Goal: Information Seeking & Learning: Find specific fact

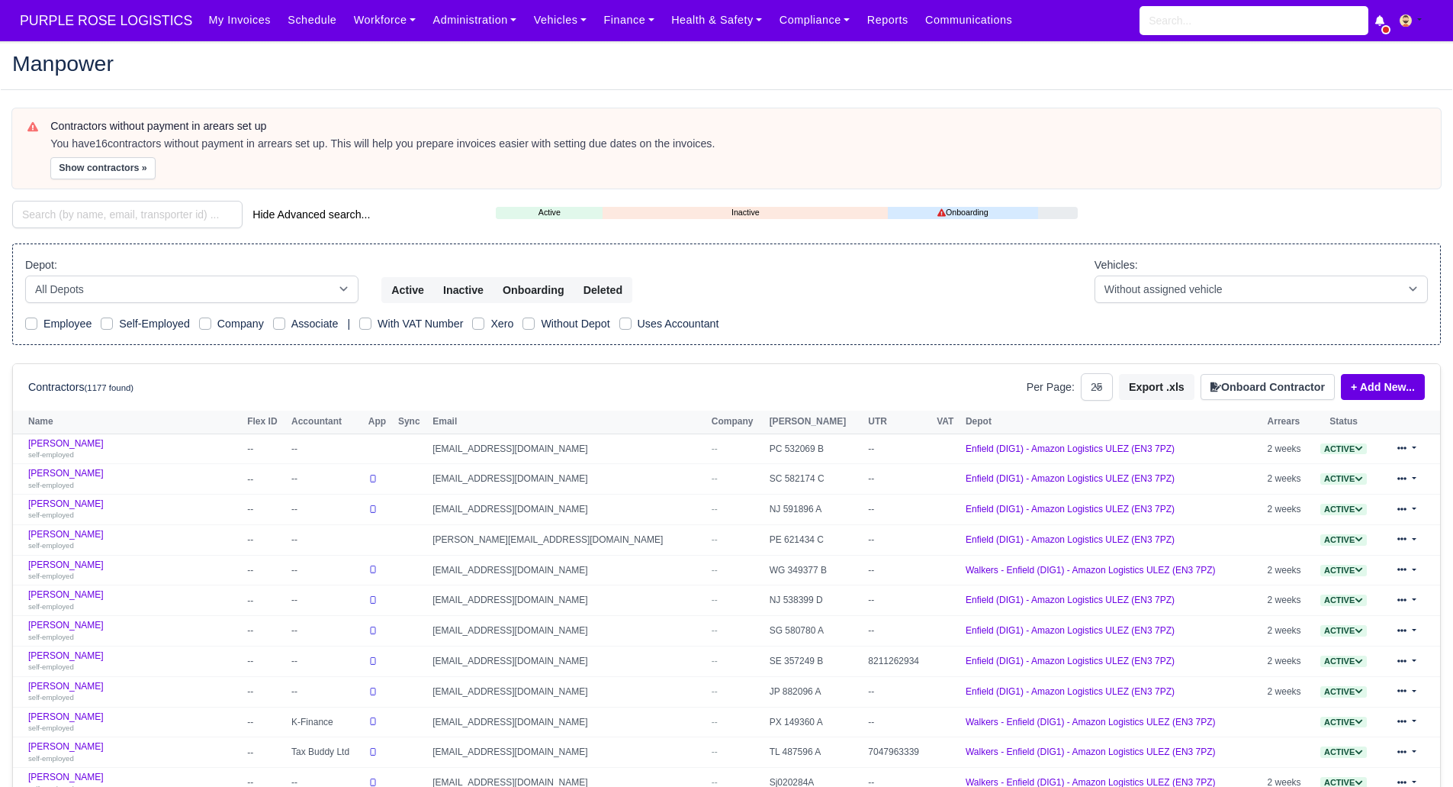
select select "25"
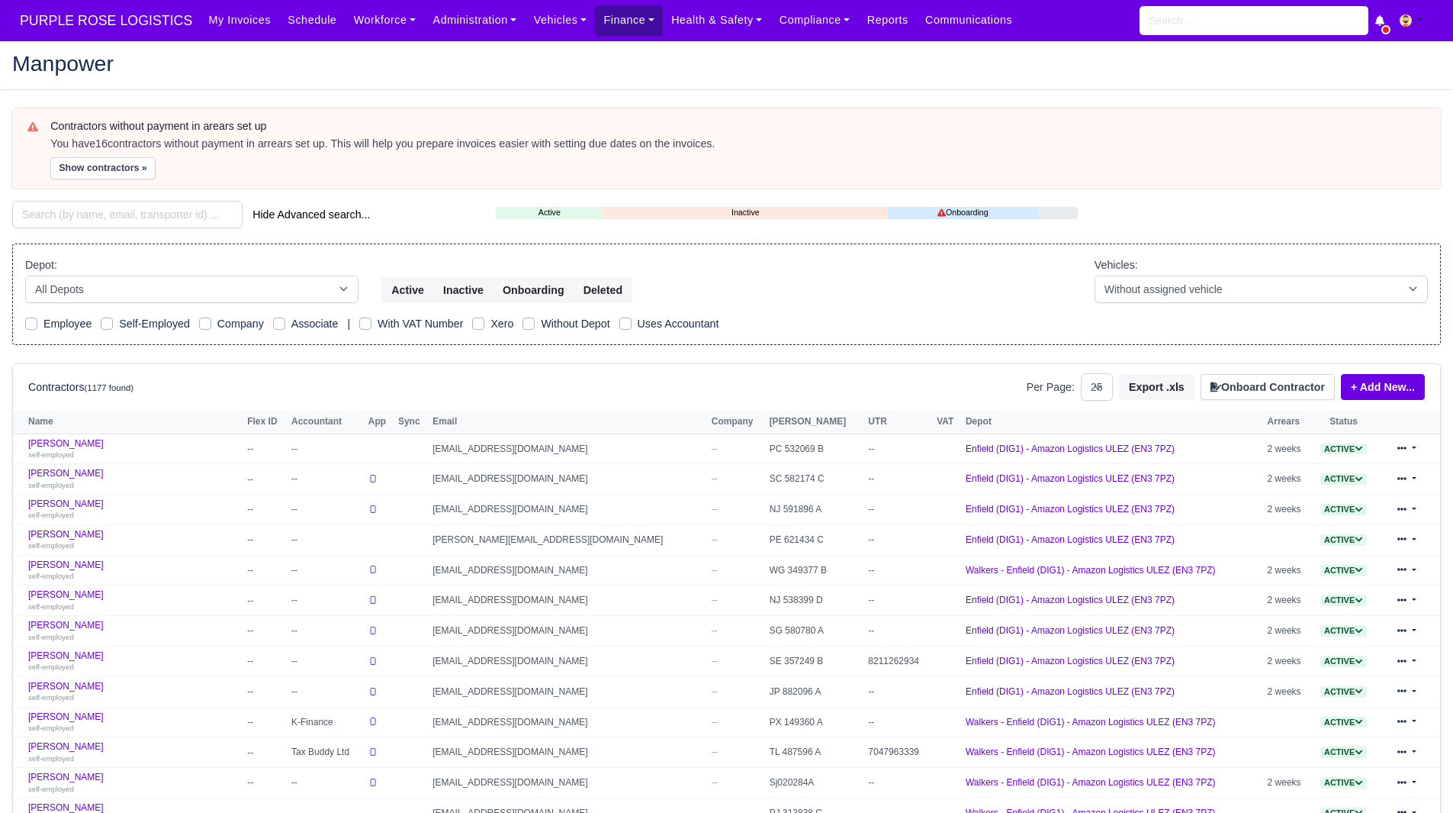
click at [595, 31] on link "Finance" at bounding box center [629, 20] width 68 height 30
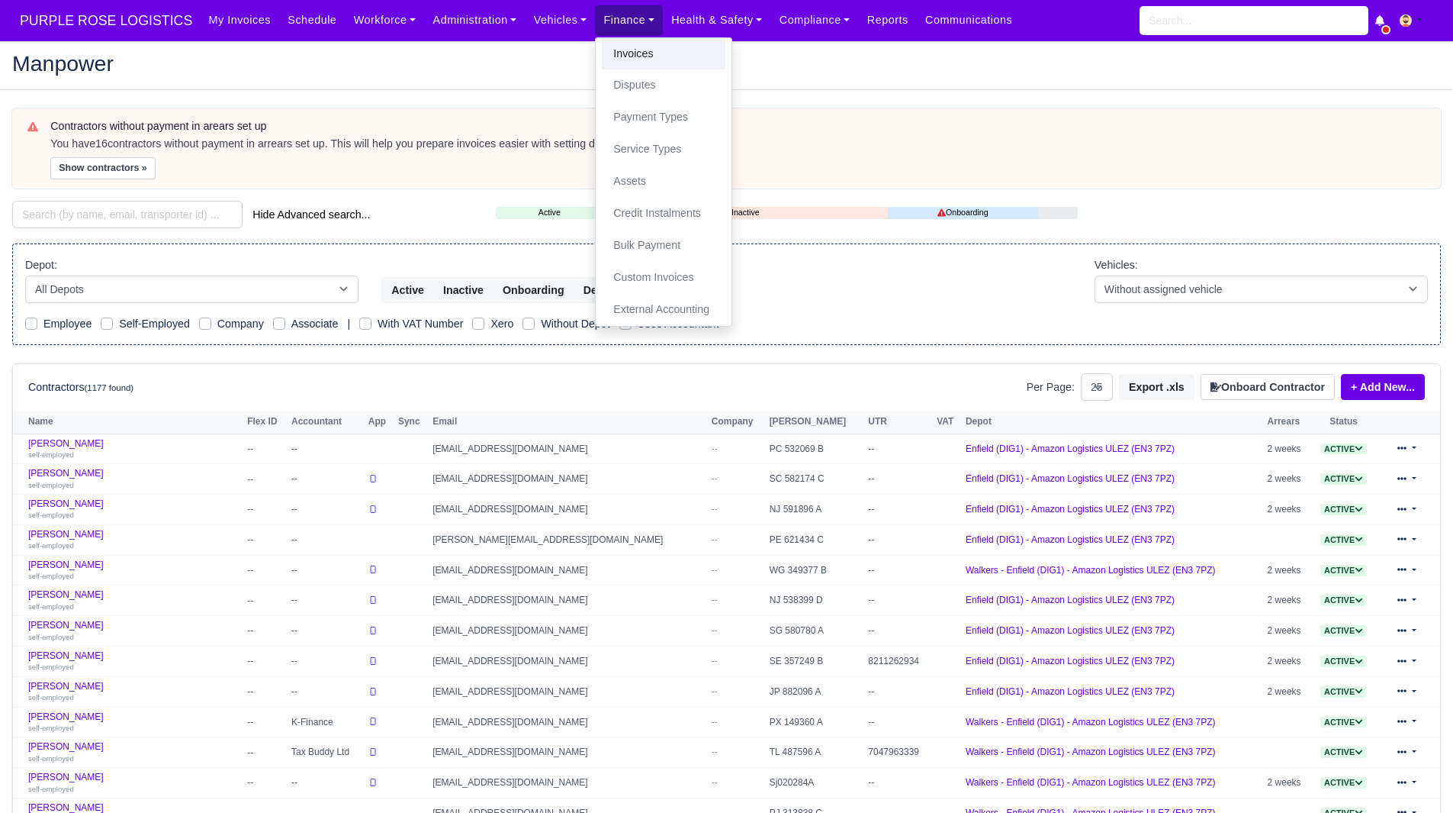
click at [602, 50] on link "Invoices" at bounding box center [664, 54] width 124 height 32
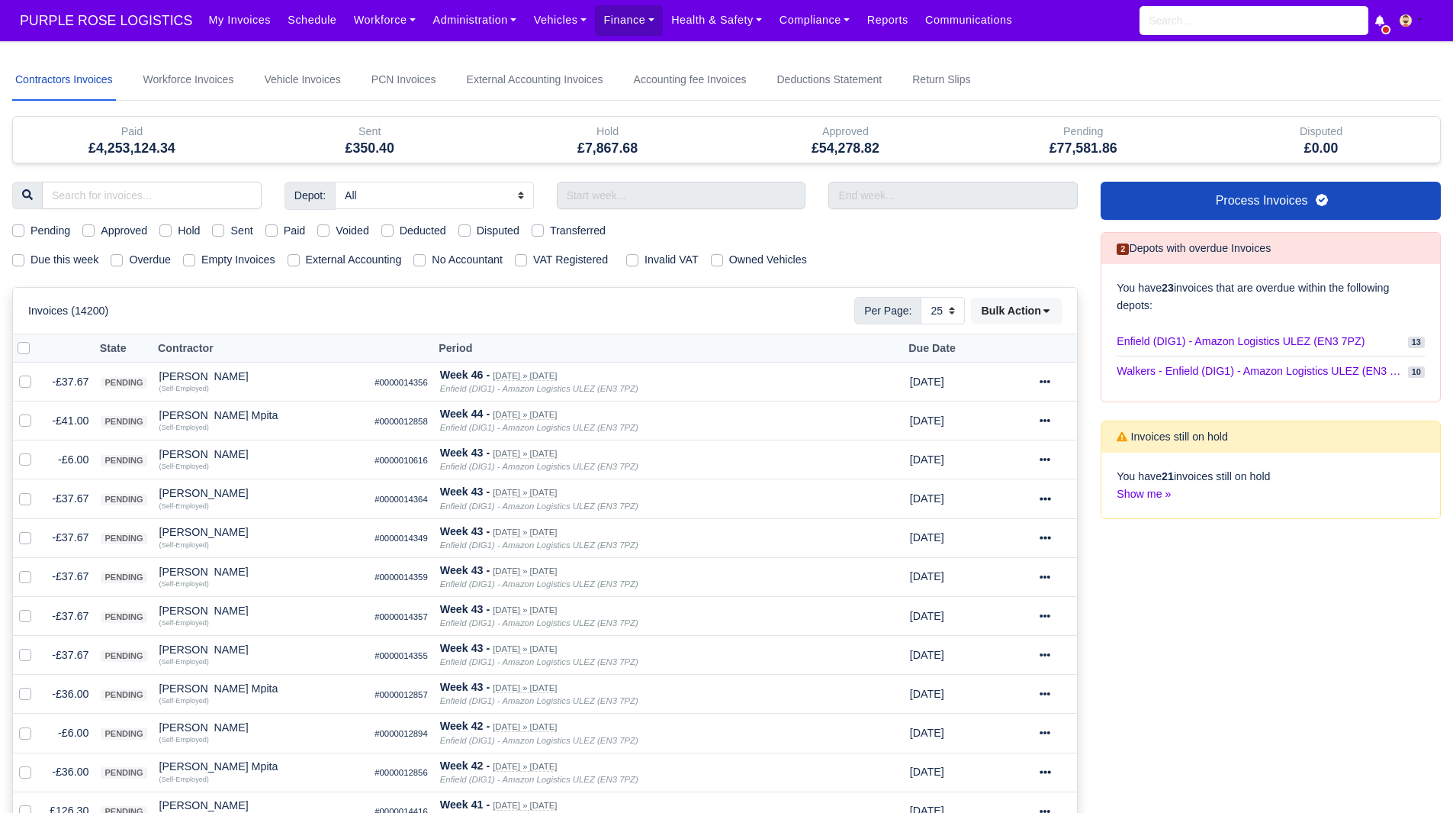
select select "25"
click at [616, 191] on input "text" at bounding box center [681, 195] width 249 height 27
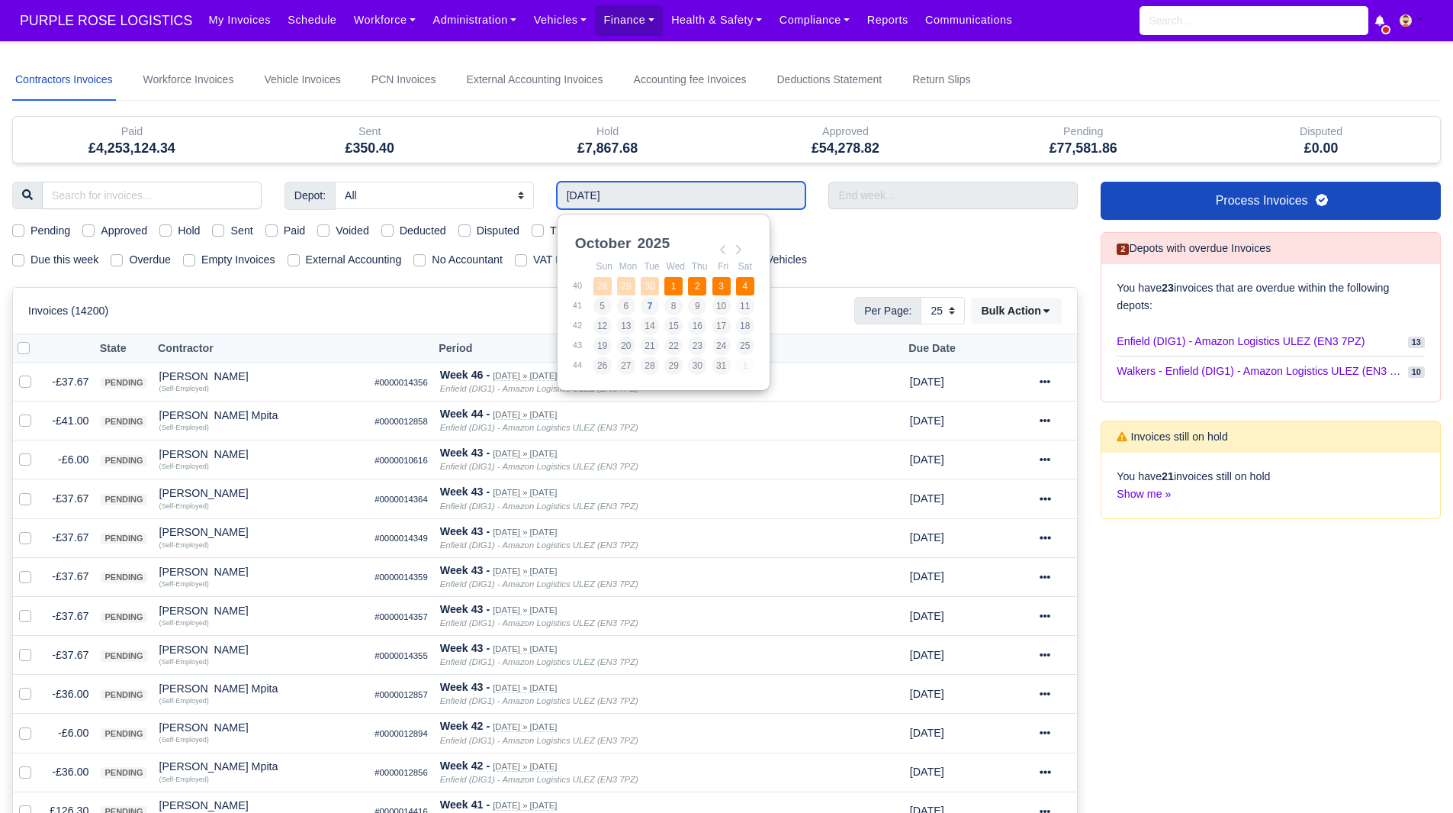
type input "28/09/2025 - 04/10/2025"
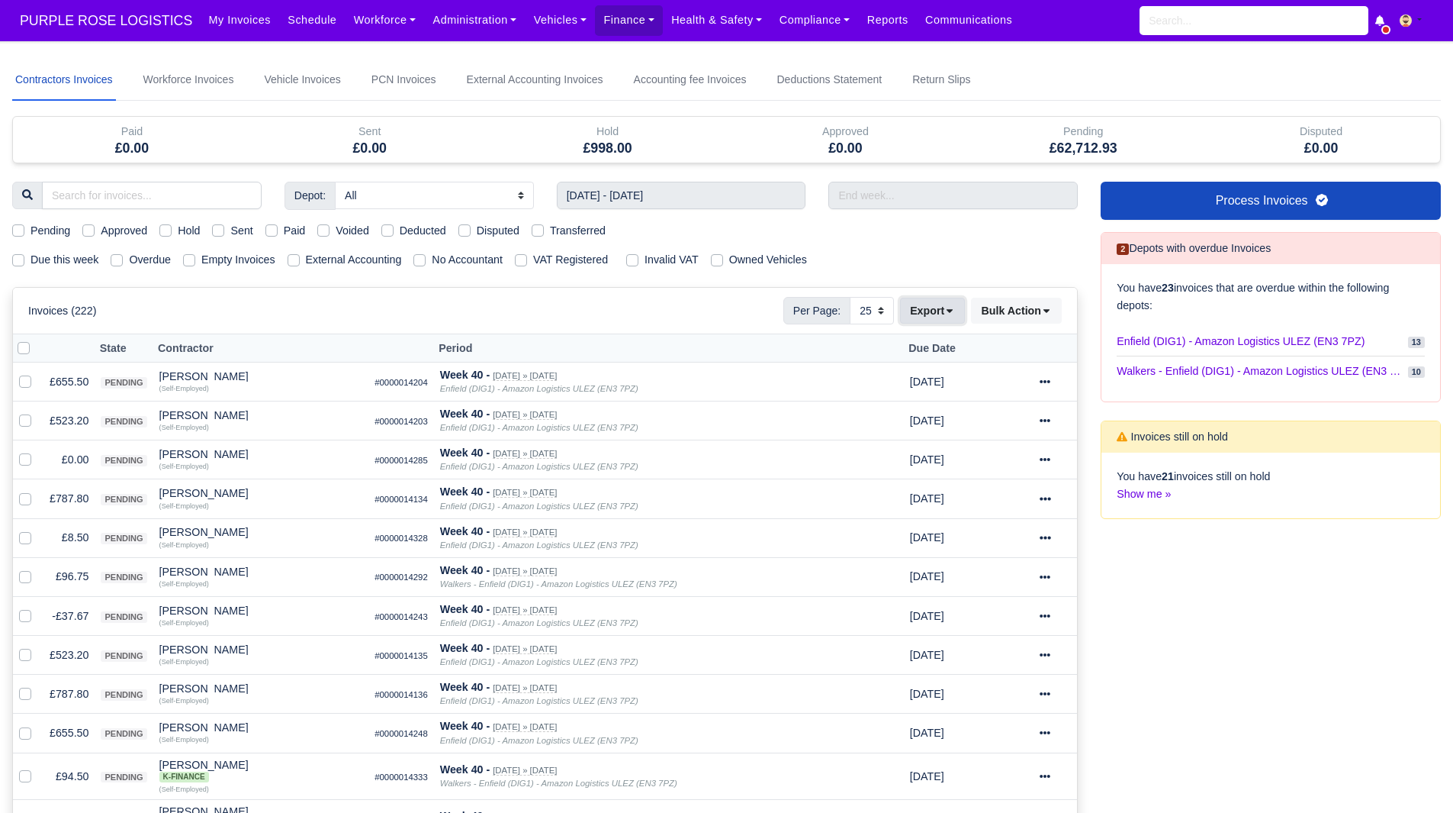
click at [945, 320] on button "Export" at bounding box center [932, 311] width 65 height 26
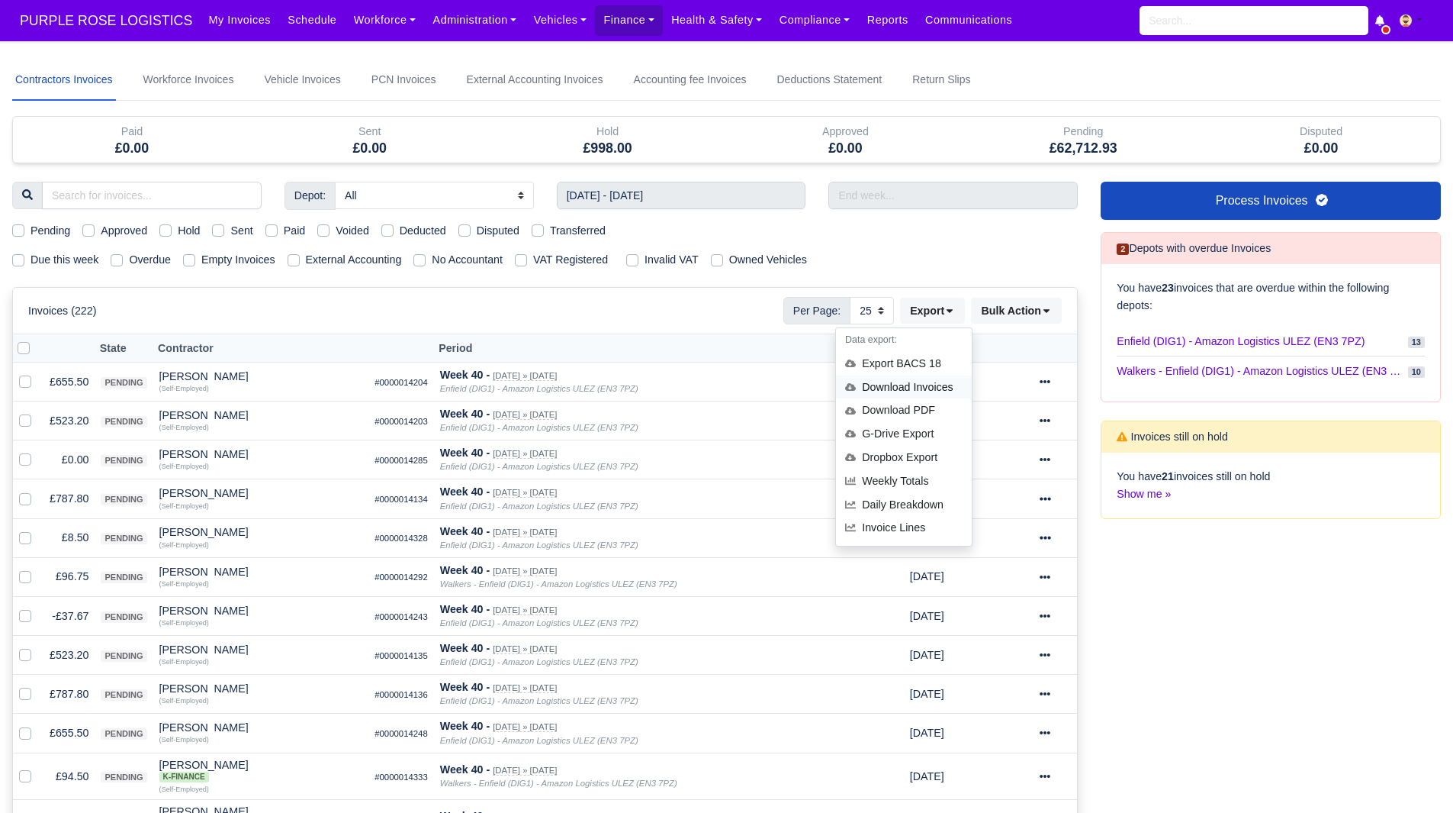
click at [936, 380] on div "Download Invoices" at bounding box center [904, 387] width 136 height 24
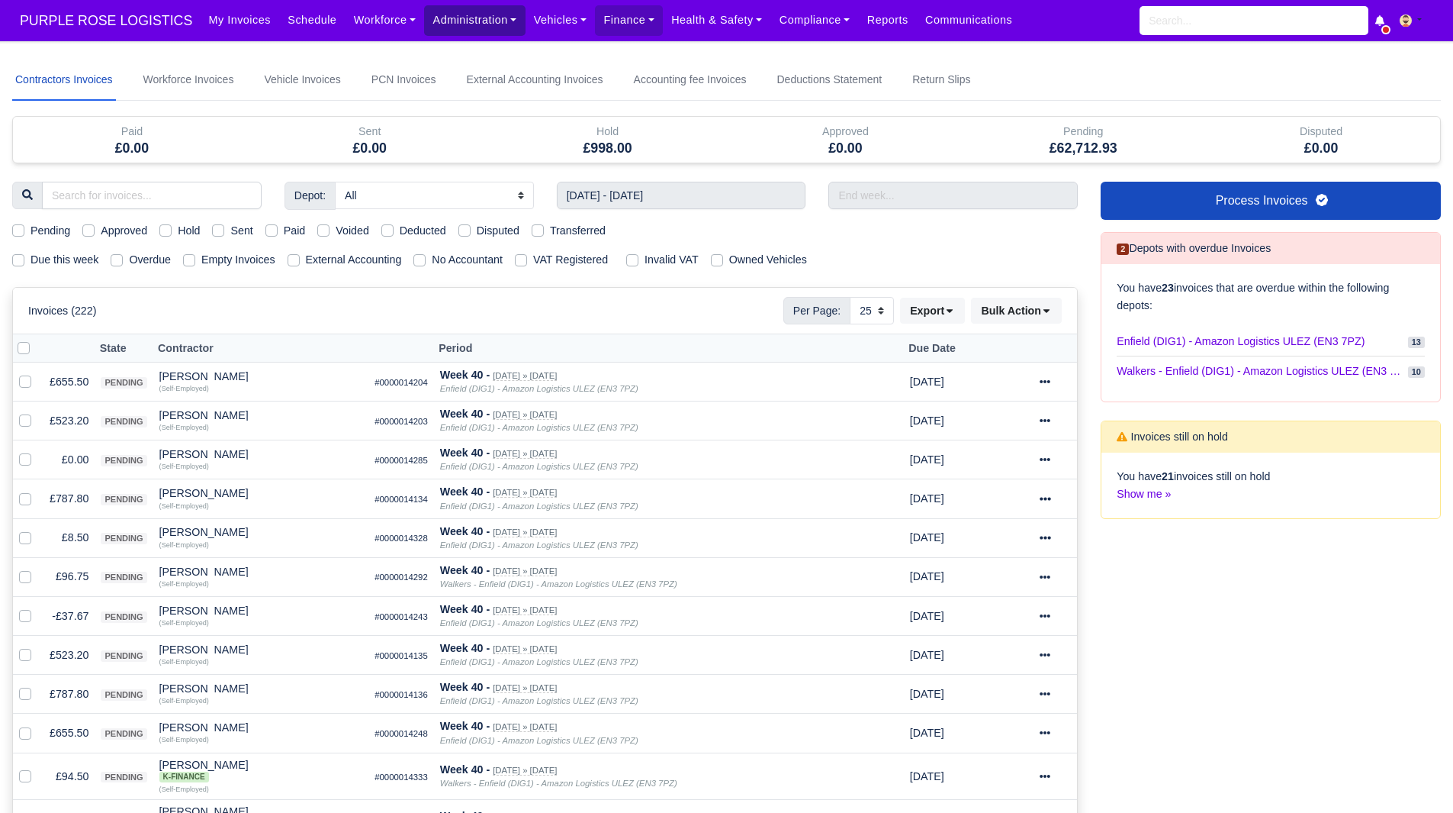
click at [464, 21] on link "Administration" at bounding box center [474, 20] width 101 height 30
click at [464, 53] on link "Depots" at bounding box center [493, 54] width 124 height 32
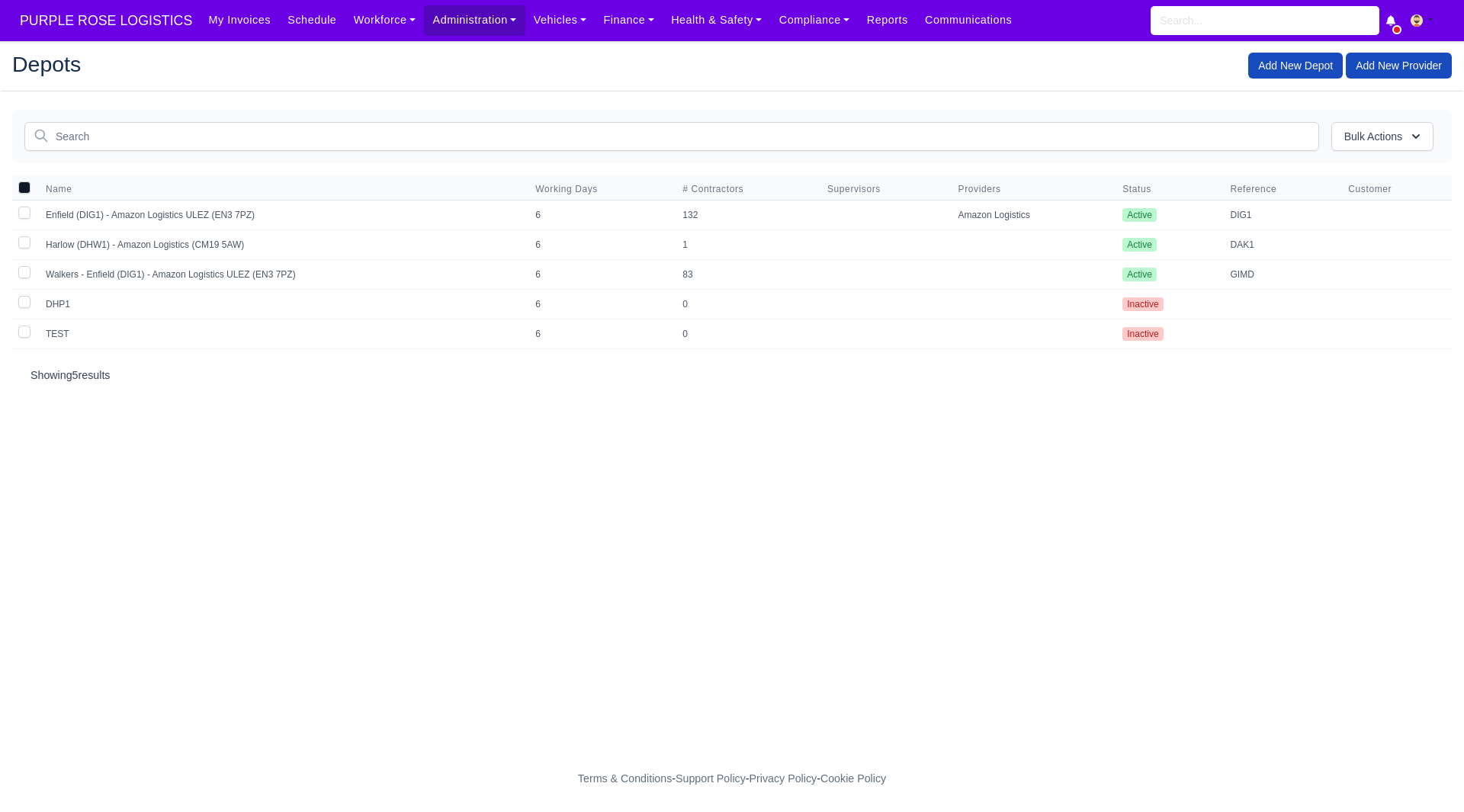
click at [351, 31] on link "Workforce" at bounding box center [385, 20] width 79 height 30
click at [359, 57] on link "Manpower" at bounding box center [414, 54] width 124 height 32
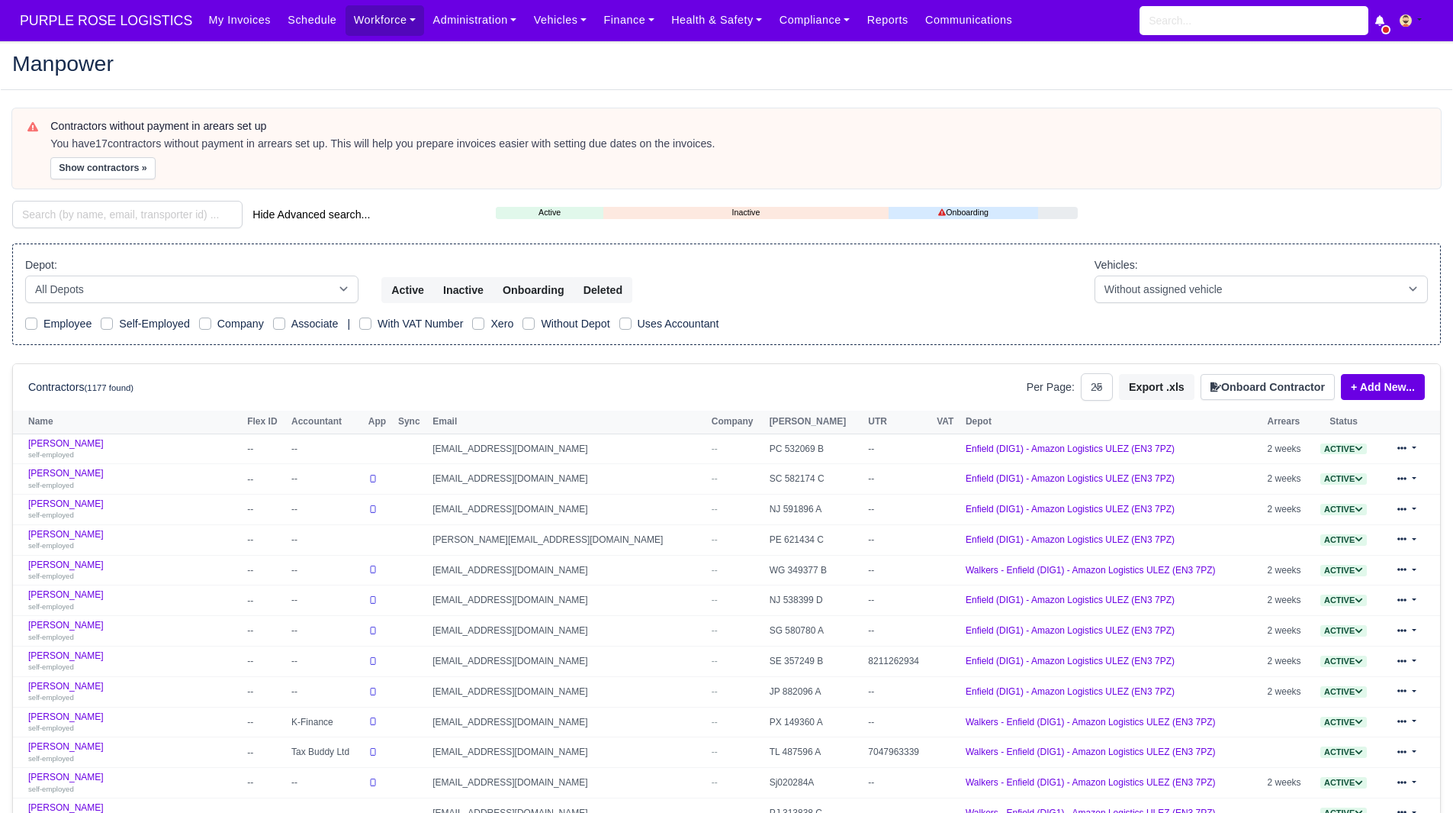
select select "25"
click at [121, 207] on input "search" at bounding box center [127, 214] width 230 height 27
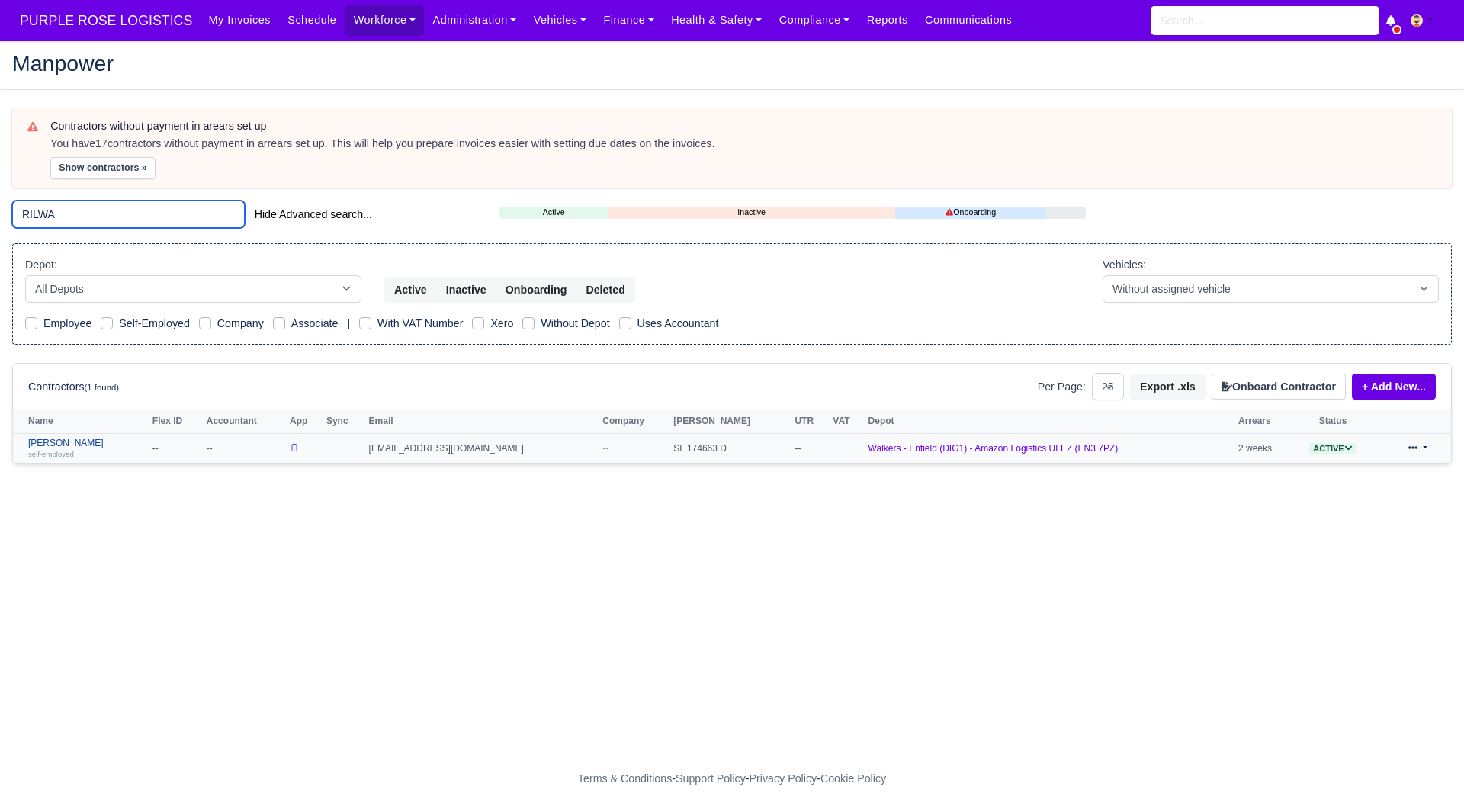
type input "RILWA"
click at [75, 444] on link "Rilwan Aderemi self-employed" at bounding box center [86, 448] width 117 height 22
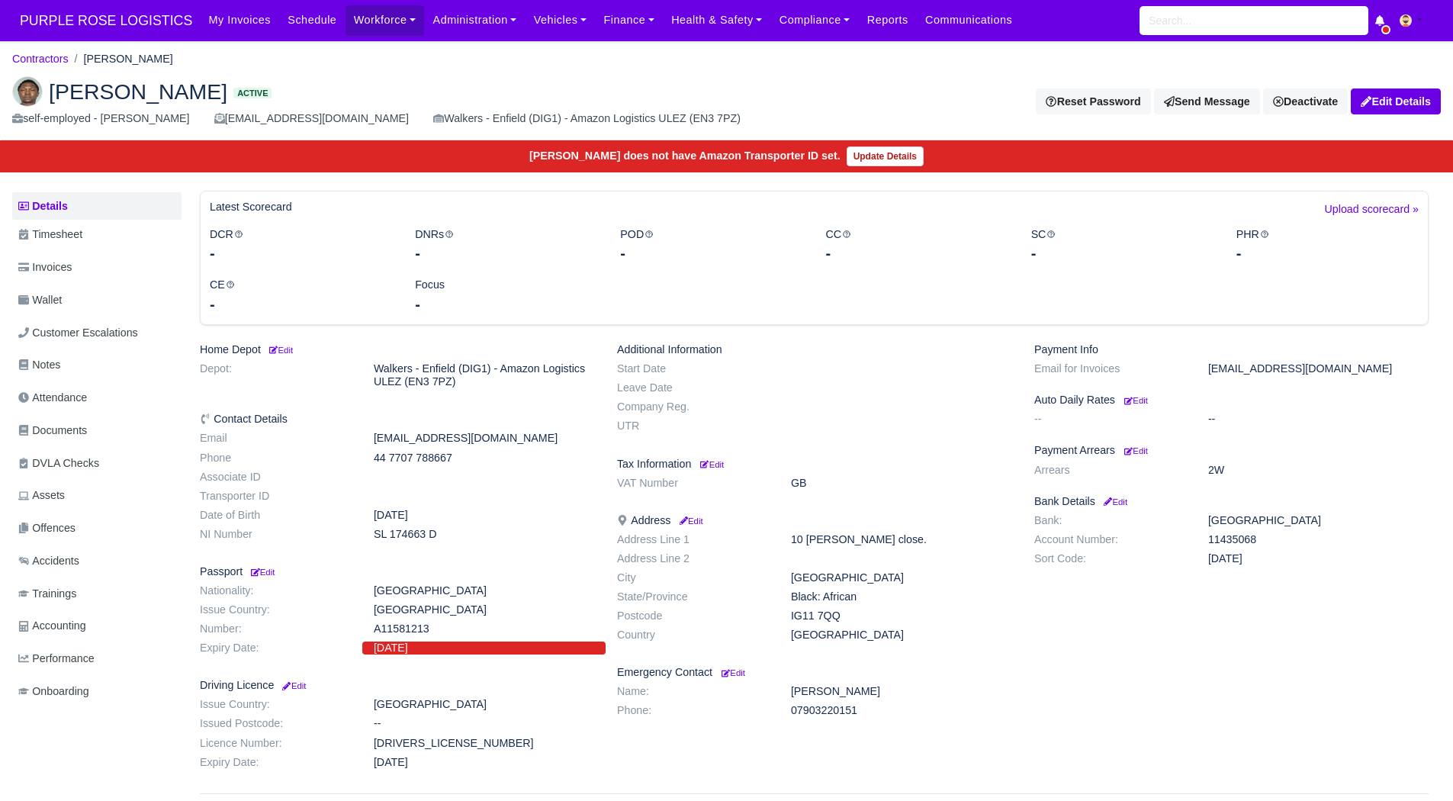
scroll to position [100, 0]
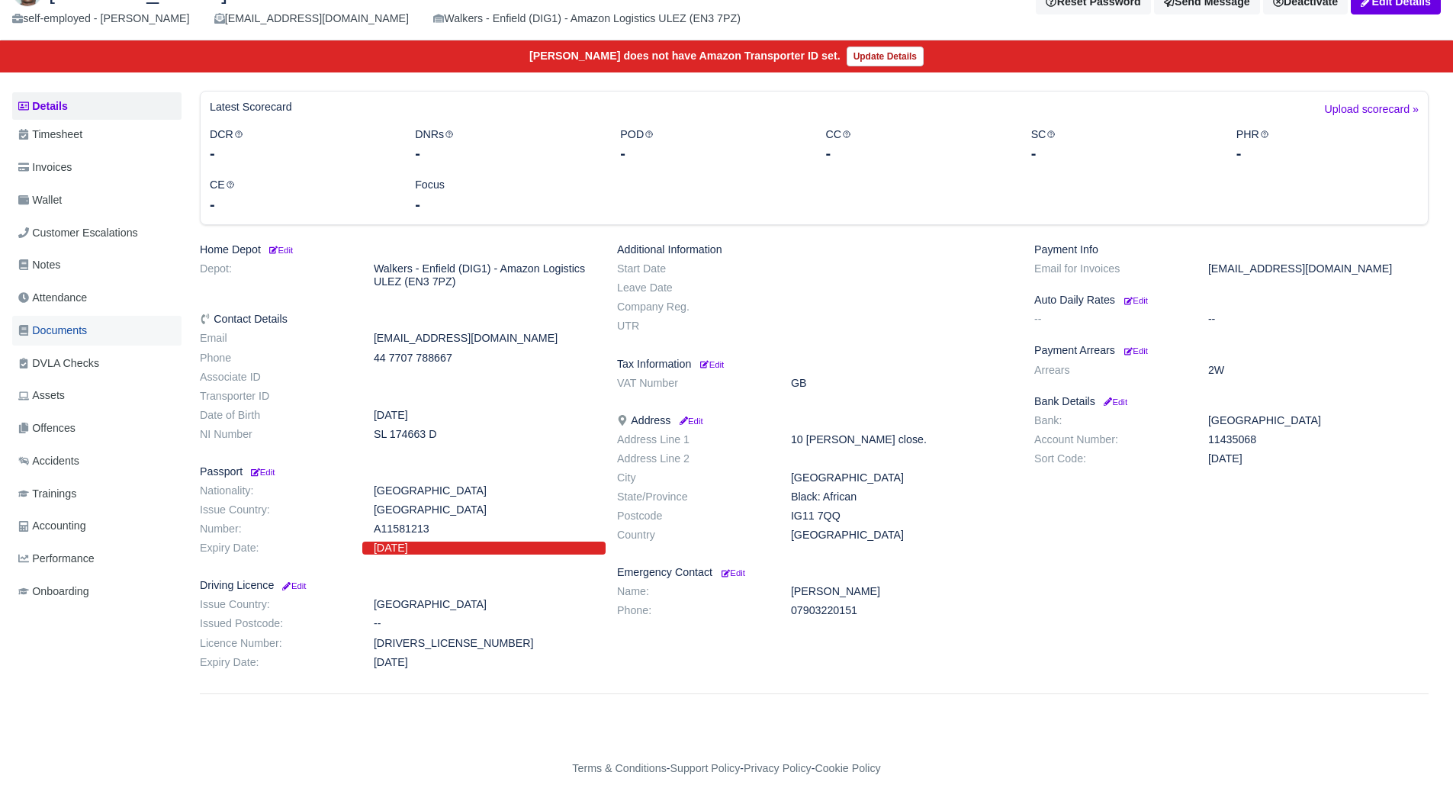
click at [115, 343] on link "Documents" at bounding box center [96, 331] width 169 height 30
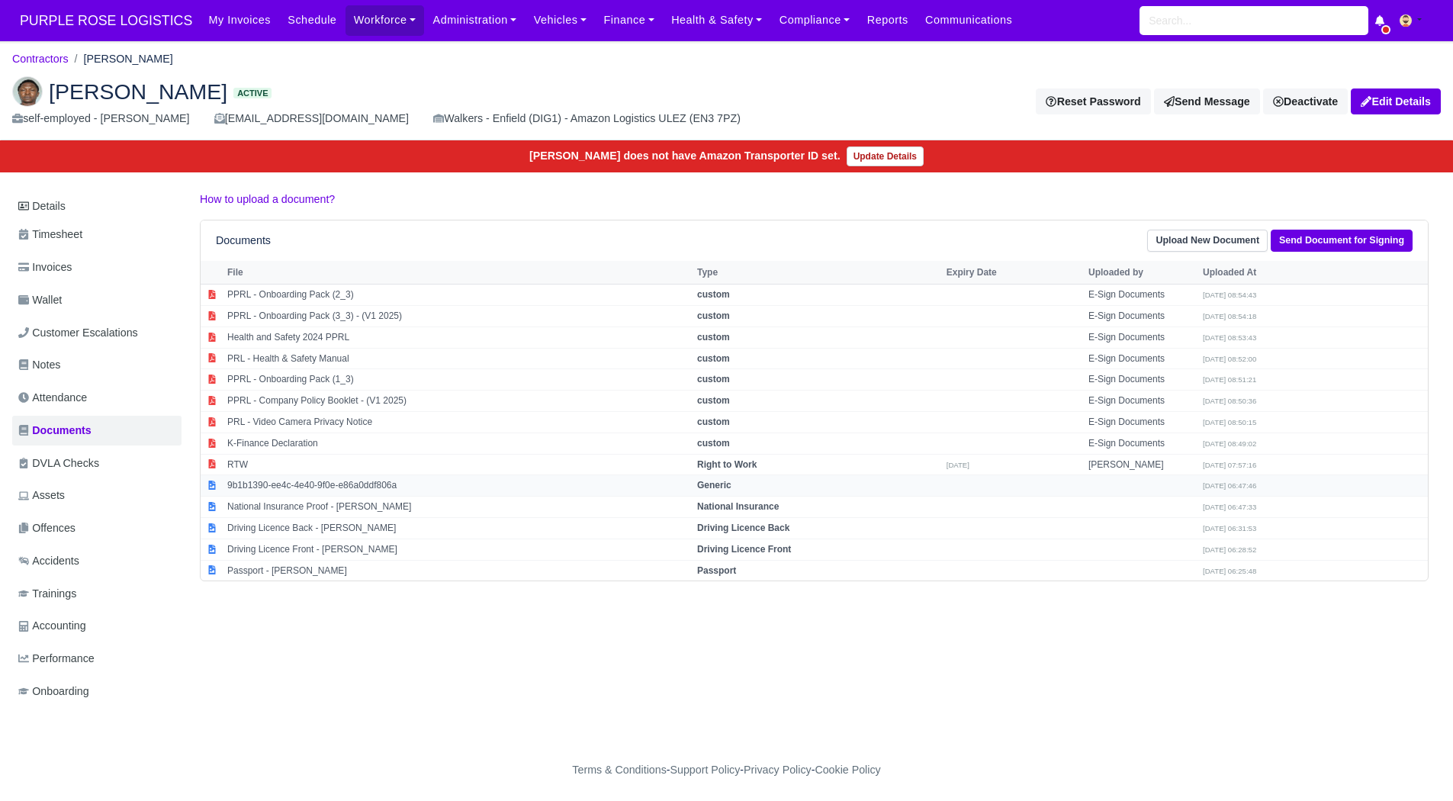
scroll to position [11, 0]
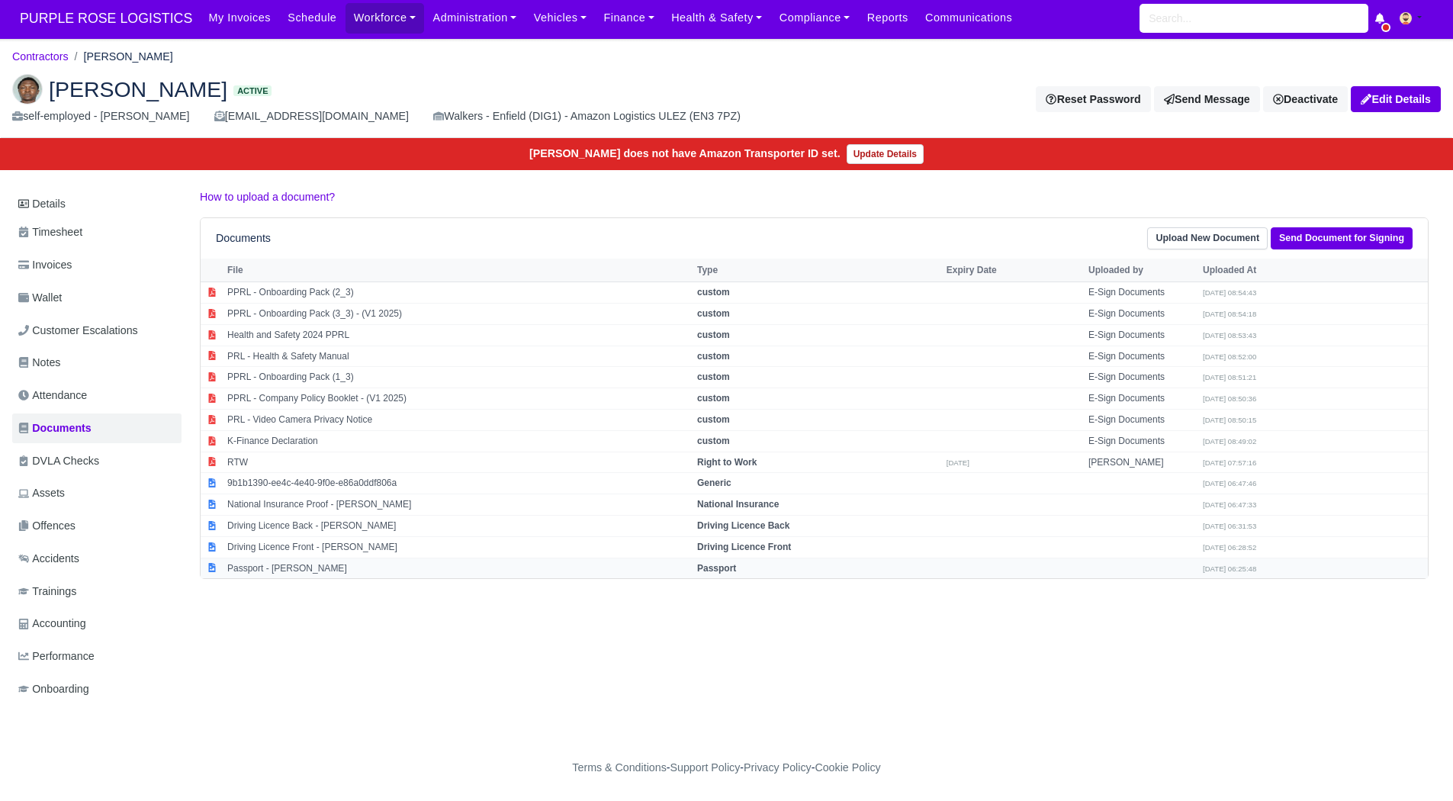
click at [320, 563] on td "Passport - [PERSON_NAME]" at bounding box center [459, 568] width 470 height 21
select select "passport"
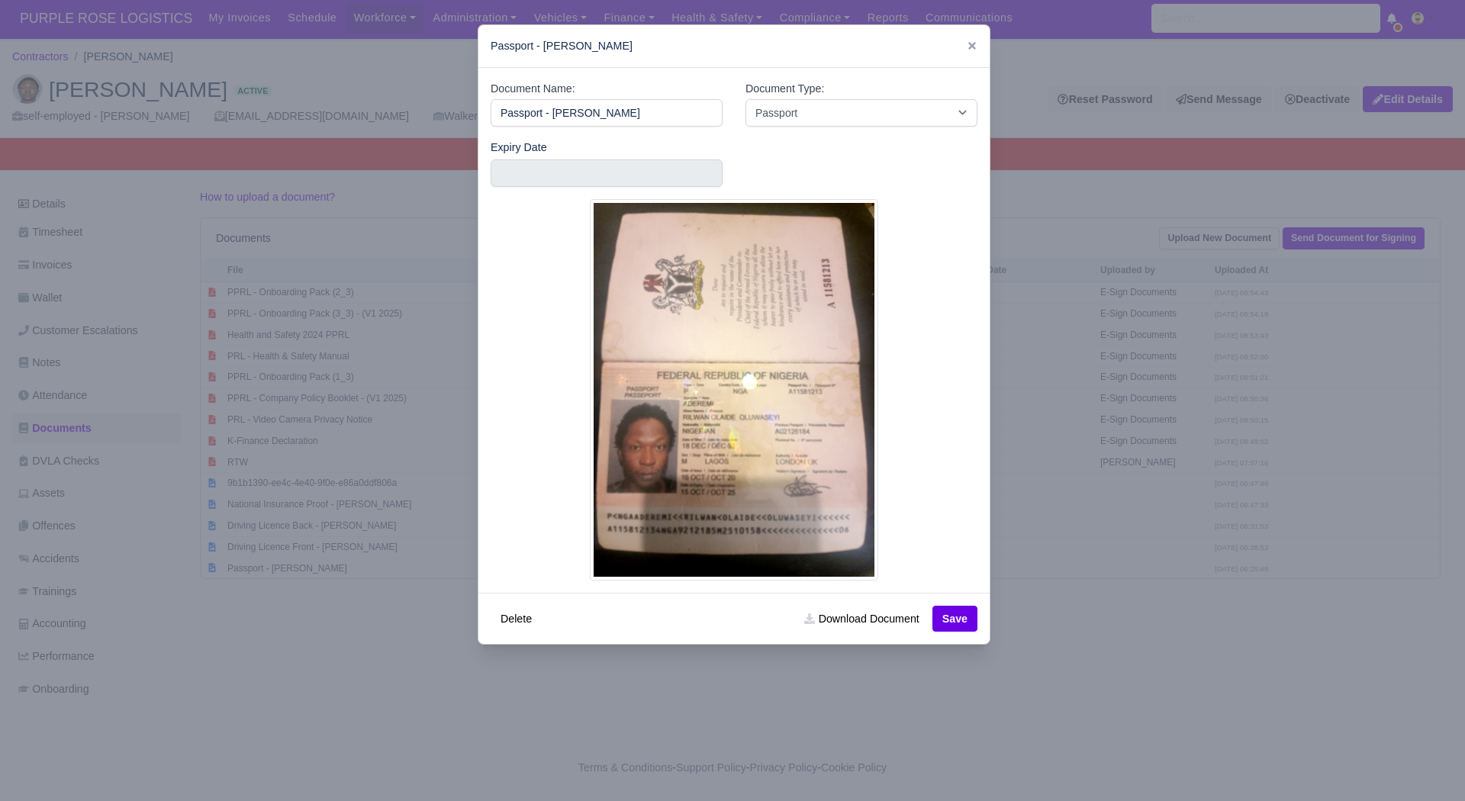
click at [807, 717] on div at bounding box center [732, 400] width 1465 height 801
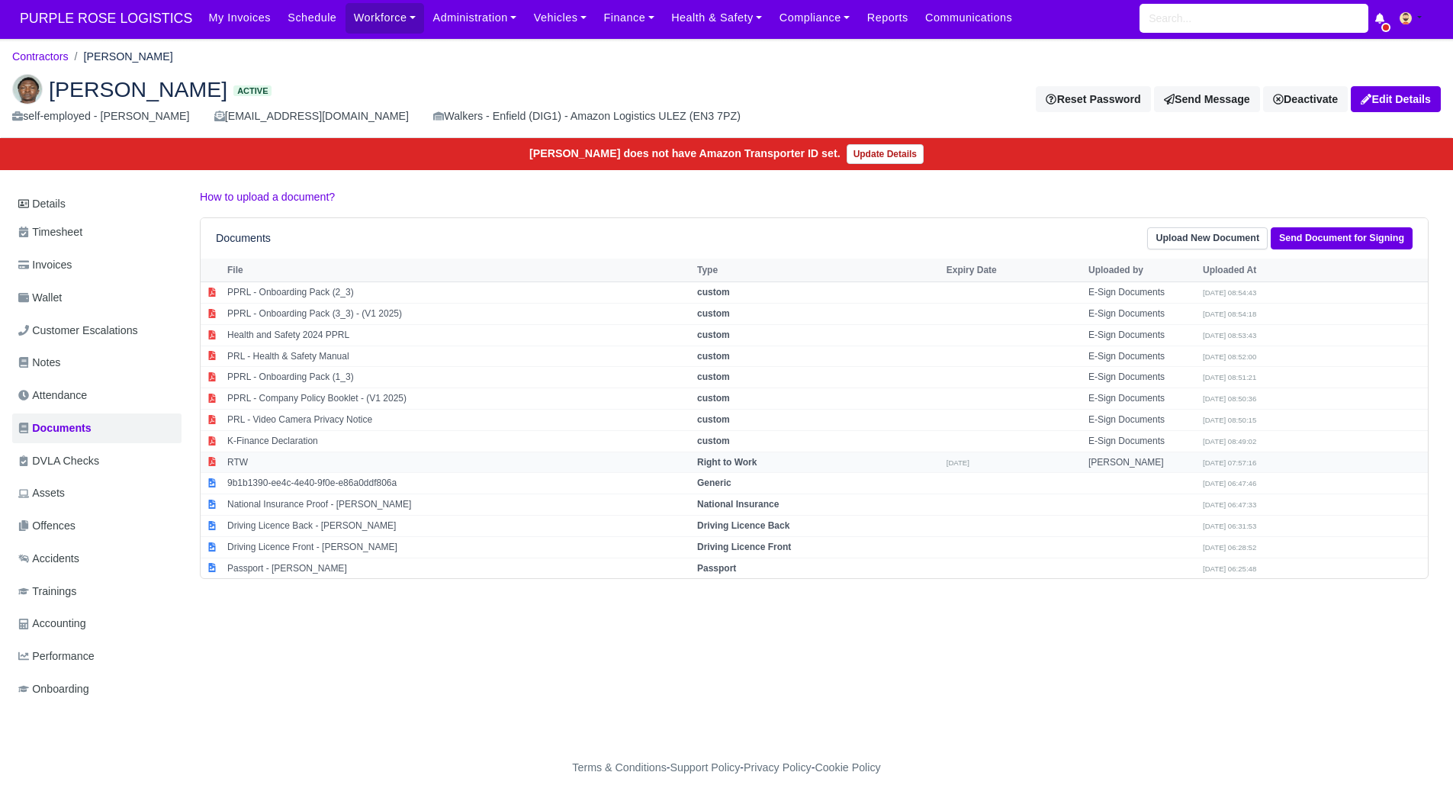
click at [318, 452] on td "RTW" at bounding box center [459, 462] width 470 height 21
select select "right-to-work"
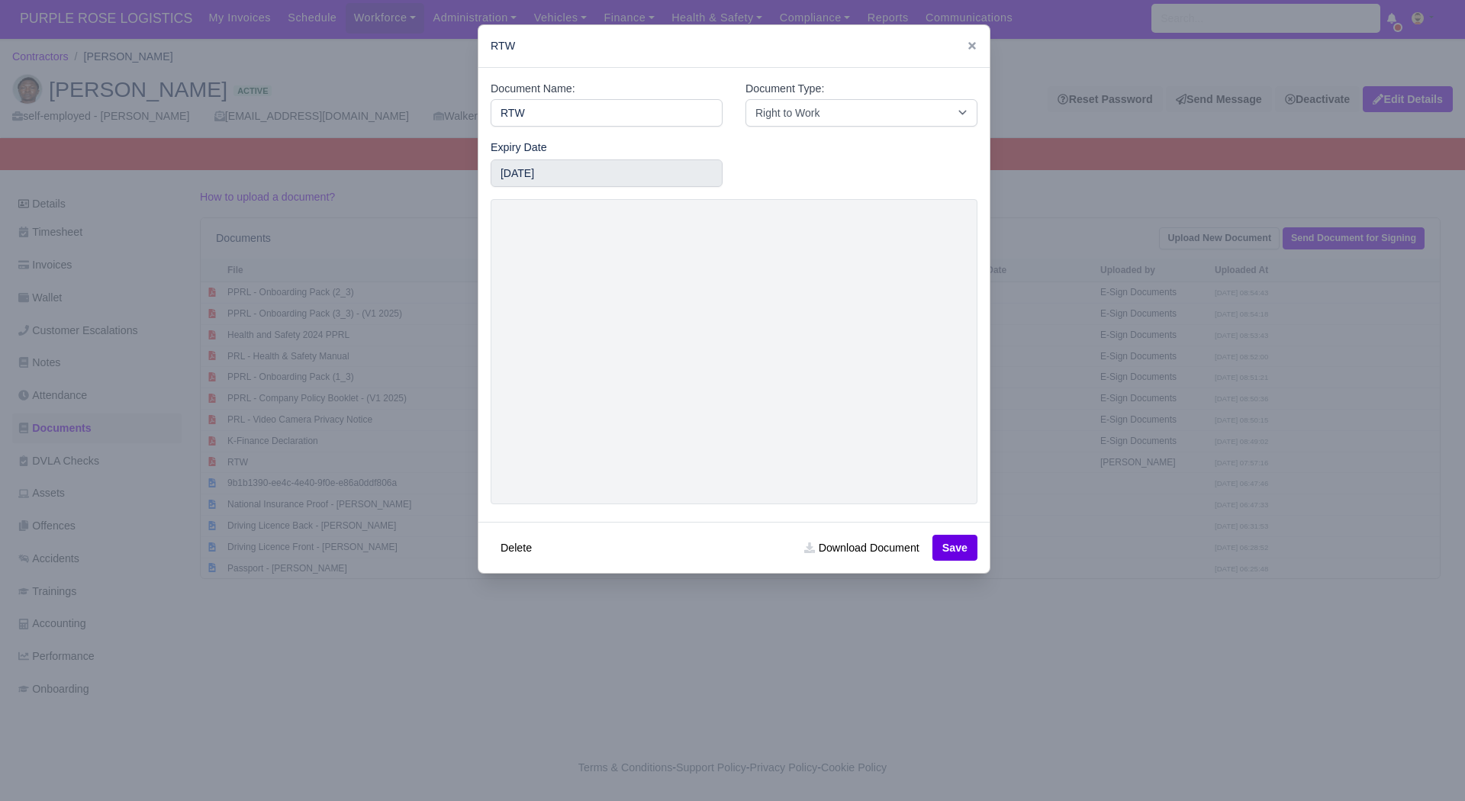
click at [1110, 476] on div at bounding box center [732, 400] width 1465 height 801
